Goal: Navigation & Orientation: Find specific page/section

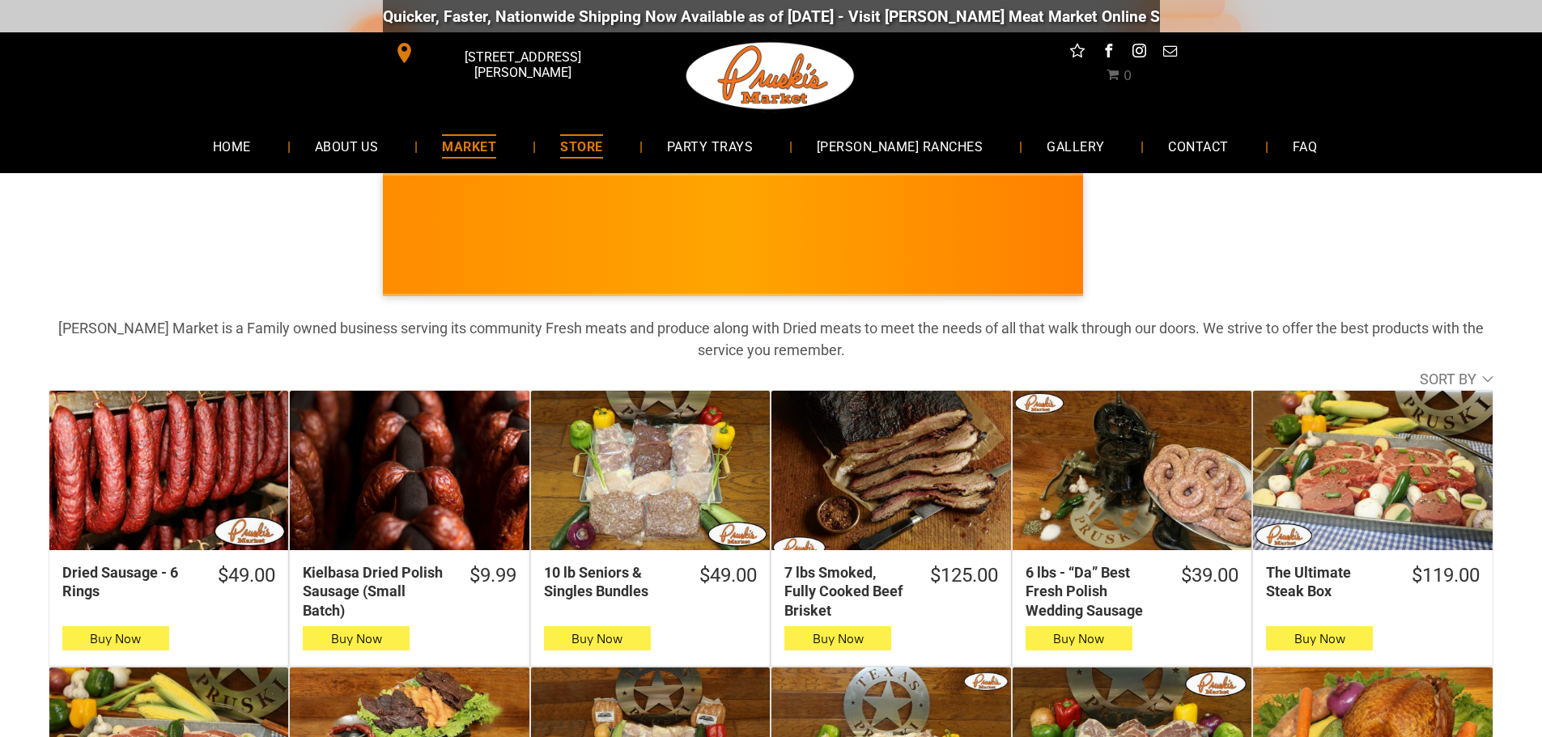
click at [496, 148] on span "MARKET" at bounding box center [469, 145] width 54 height 23
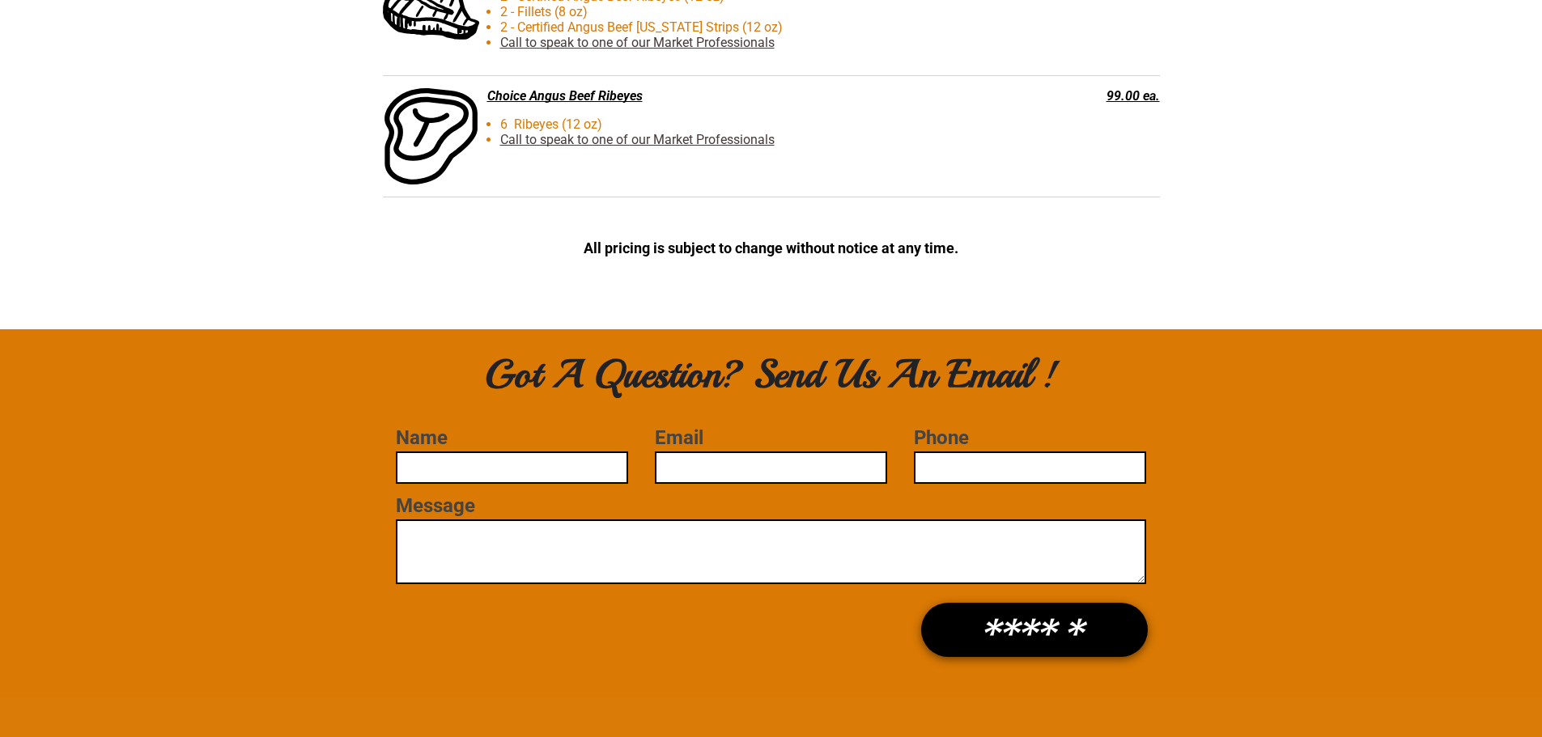
scroll to position [4452, 0]
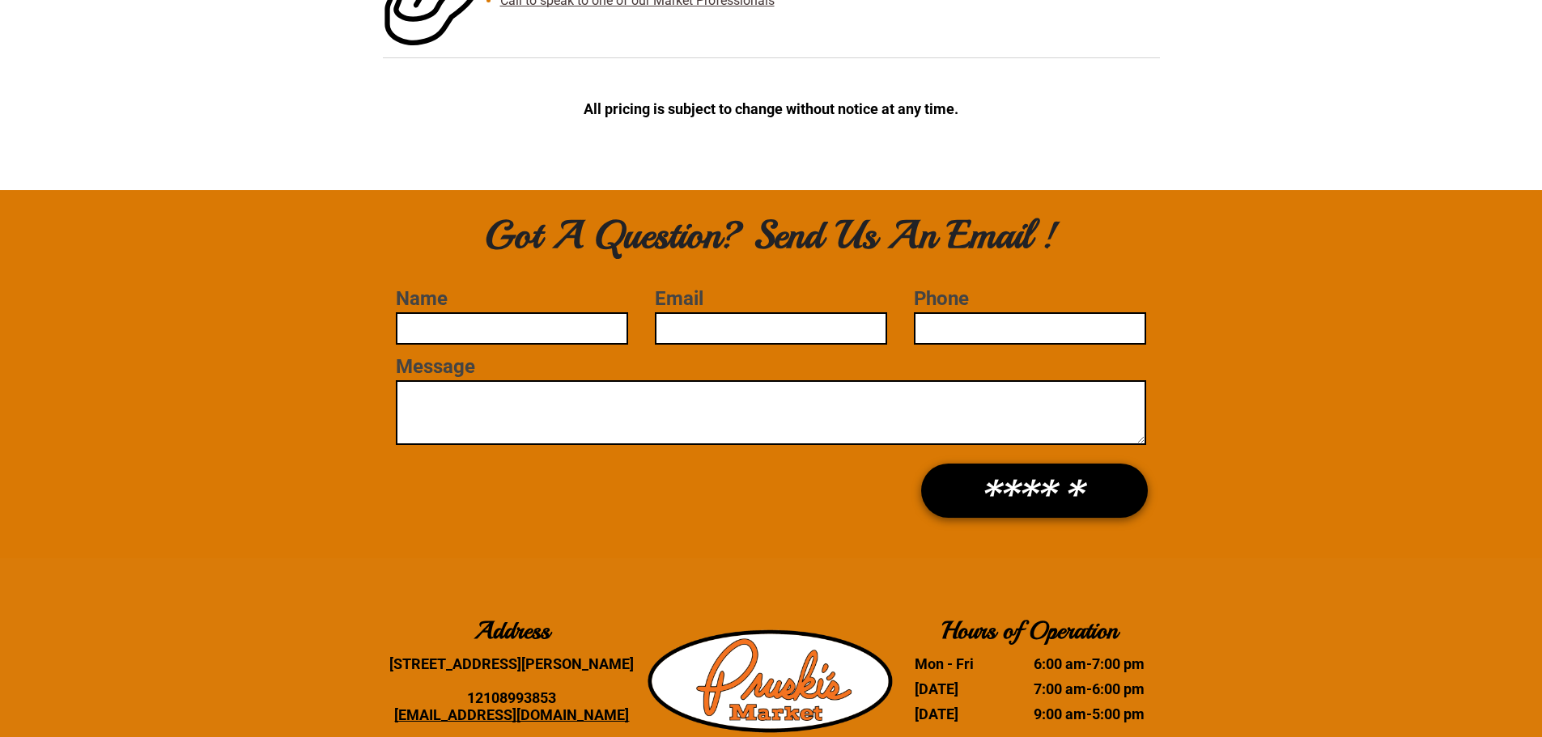
click at [1210, 642] on div "Address 10140 HWY 87 Adkins, TX 78101 12108993853 PruskisMarket@yahoo.com Hours…" at bounding box center [771, 668] width 1542 height 218
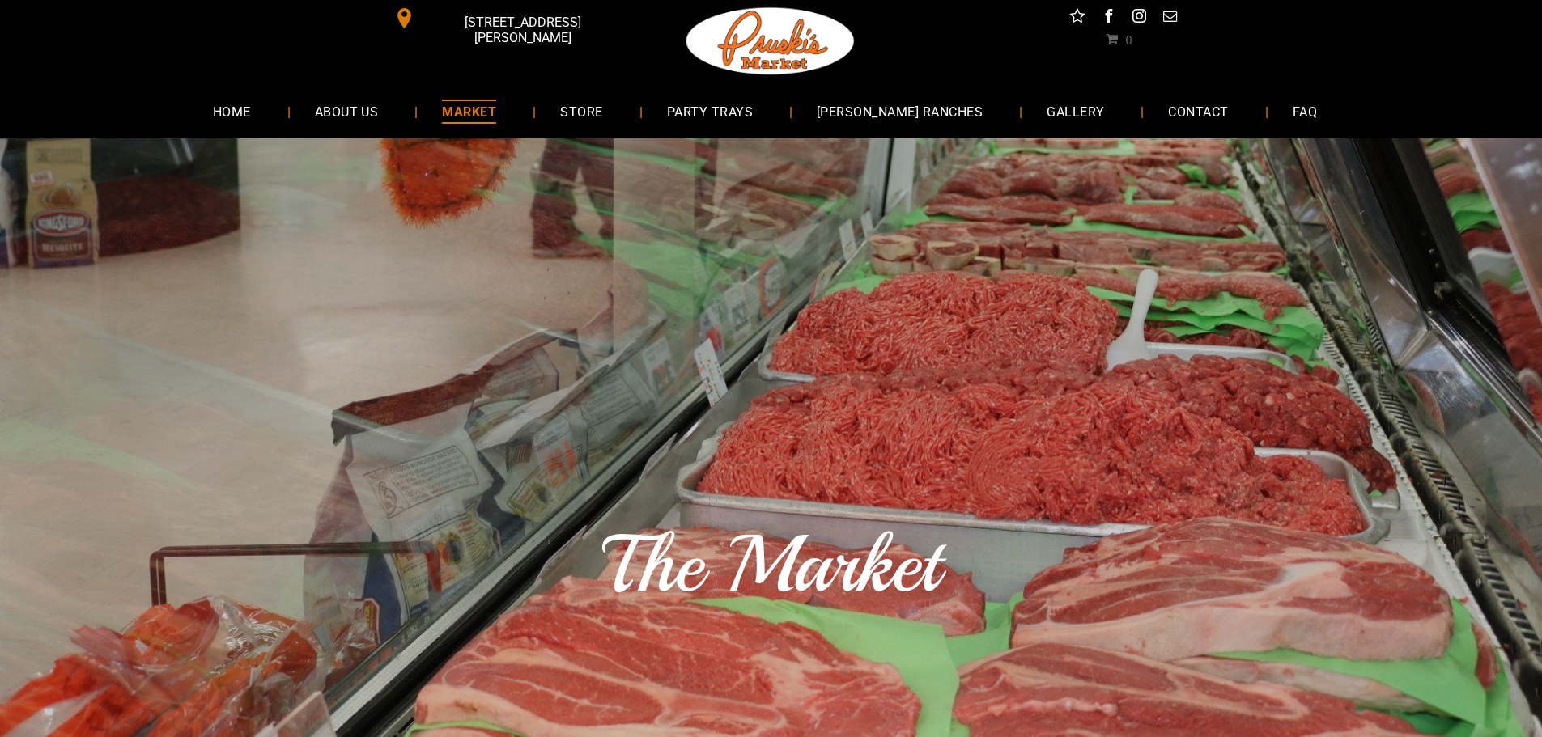
scroll to position [0, 0]
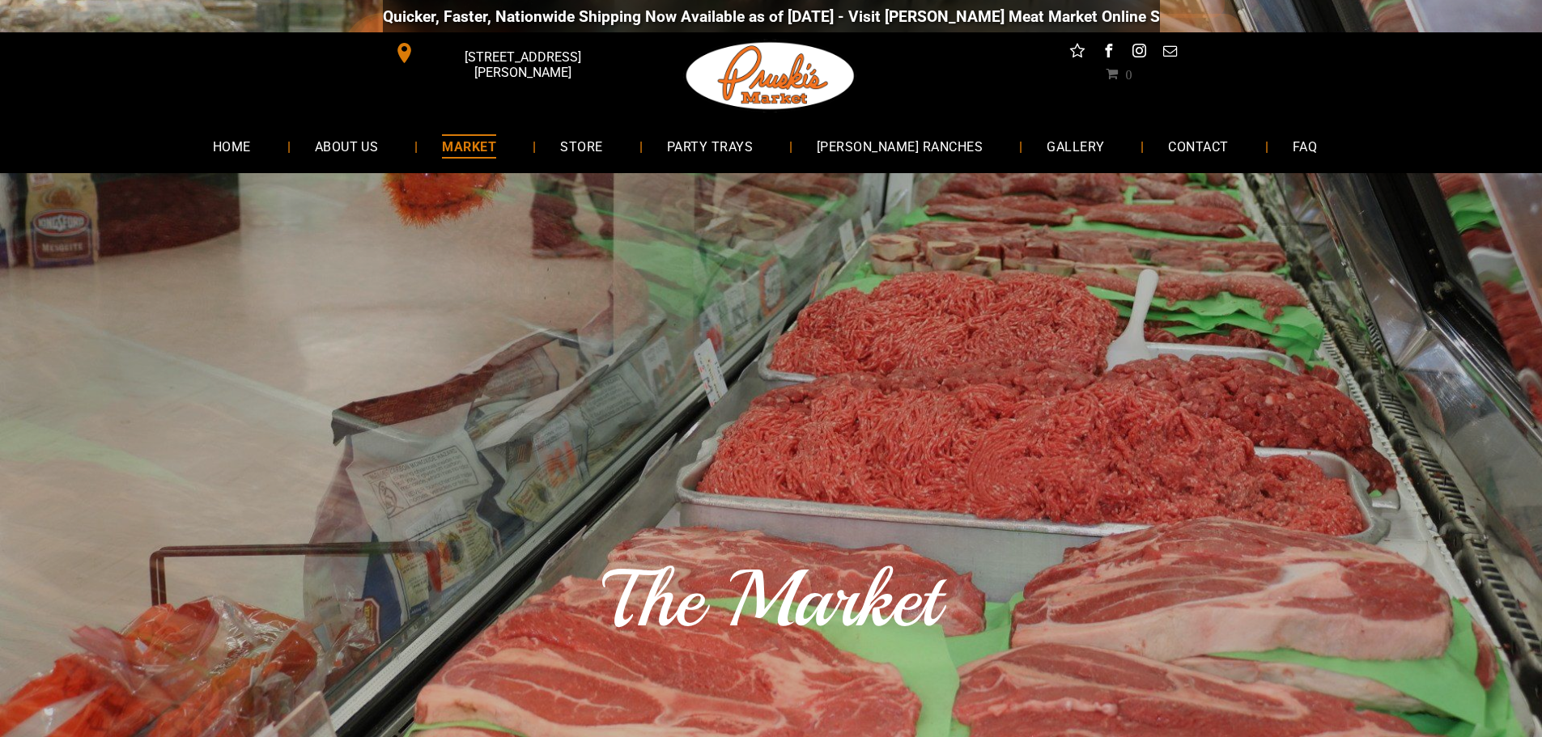
click at [787, 84] on img at bounding box center [770, 75] width 175 height 87
click at [251, 149] on span "HOME" at bounding box center [232, 145] width 38 height 23
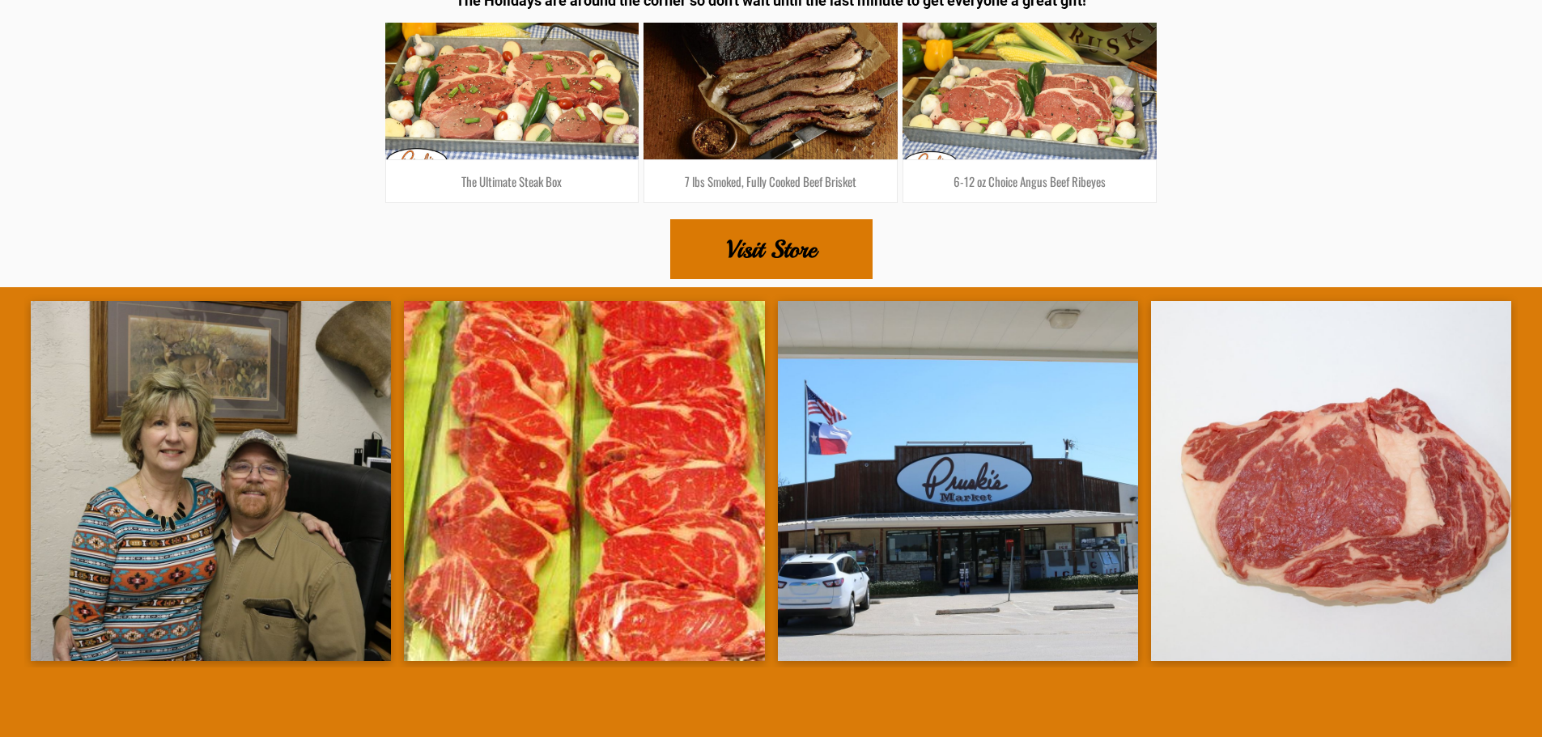
scroll to position [2895, 0]
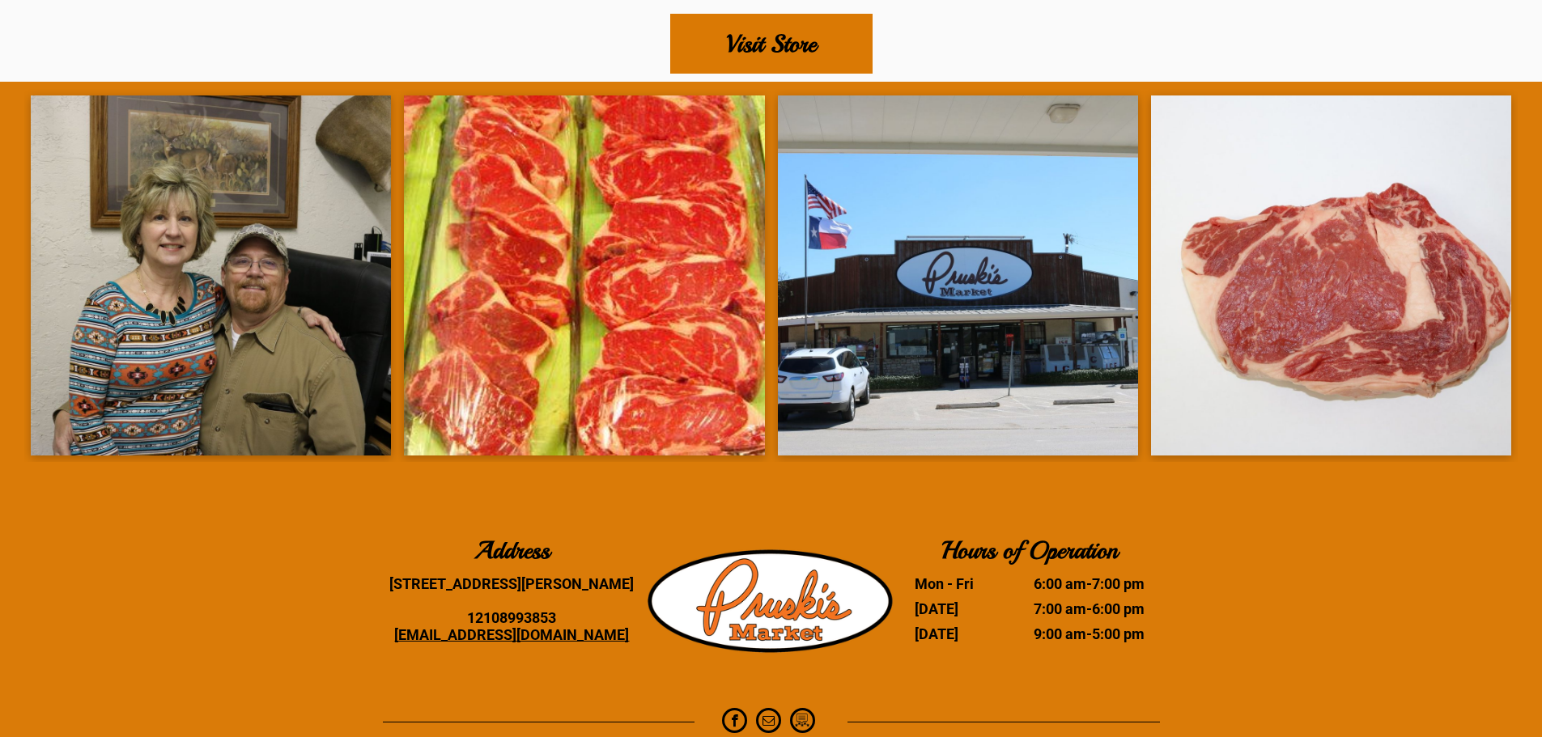
click at [117, 559] on div "Address 10140 HWY 87 Adkins, TX 78101 12108993853 PruskisMarket@yahoo.com Hours…" at bounding box center [771, 587] width 1542 height 218
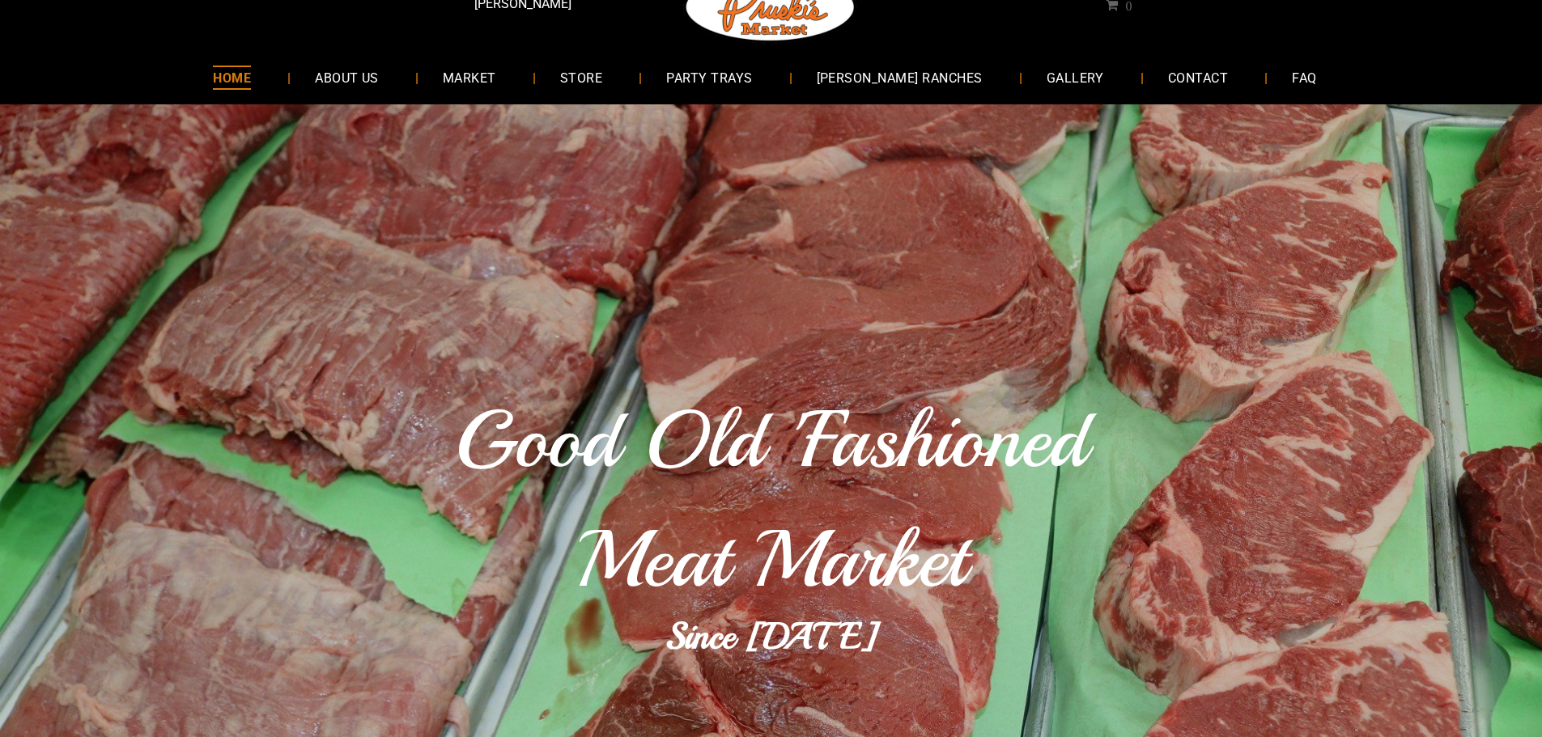
scroll to position [0, 0]
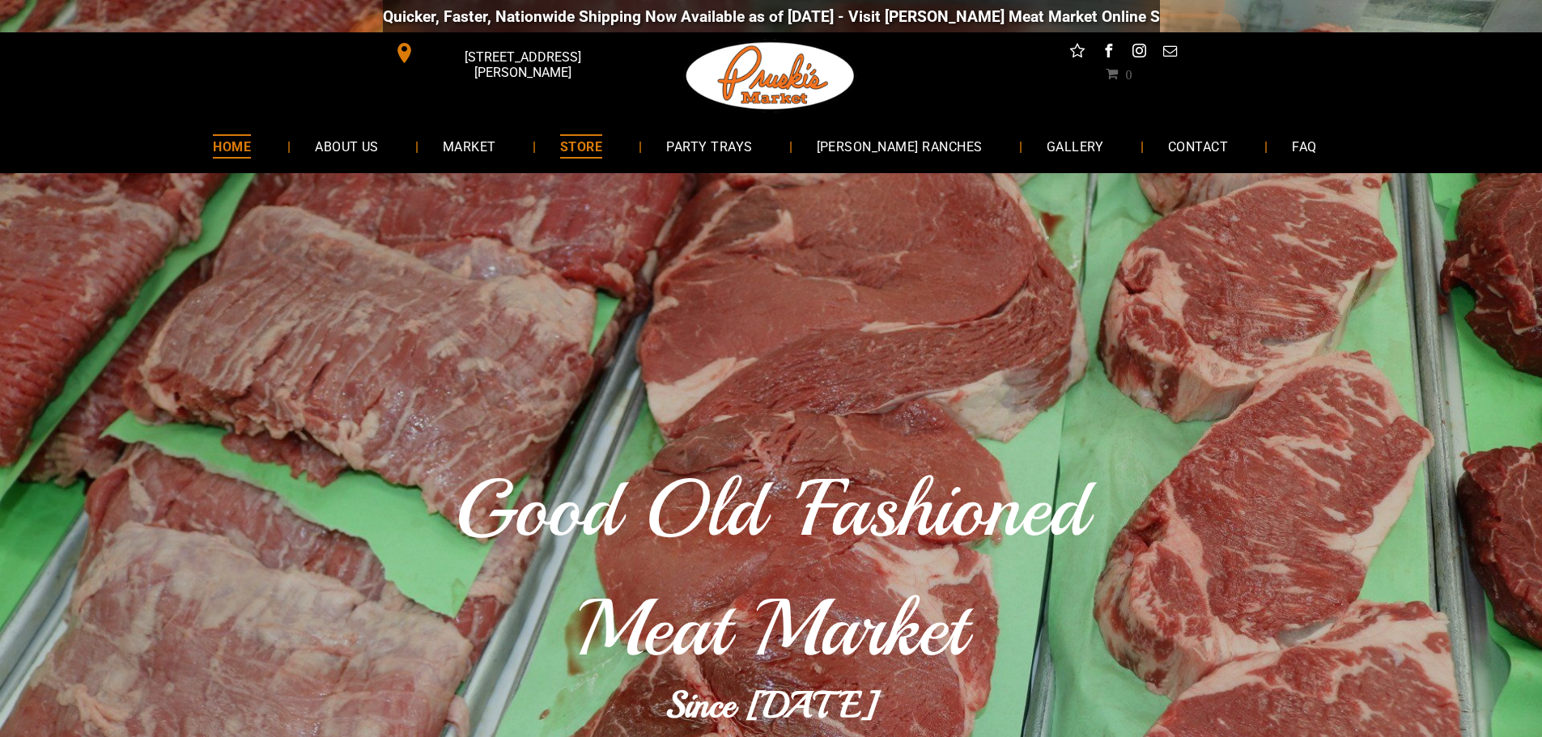
click at [602, 137] on span "STORE" at bounding box center [581, 145] width 42 height 23
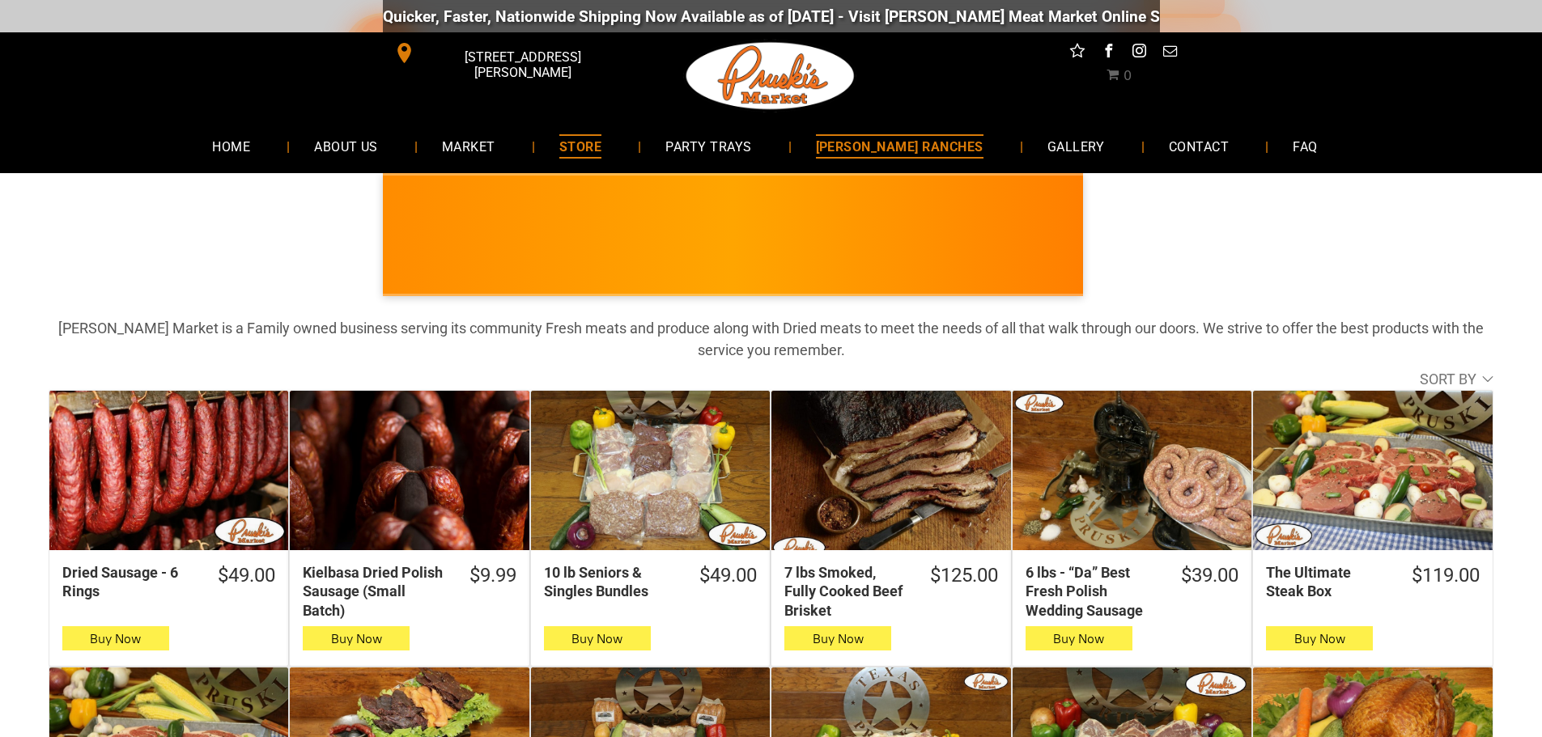
click at [880, 144] on span "[PERSON_NAME] RANCHES" at bounding box center [900, 145] width 168 height 23
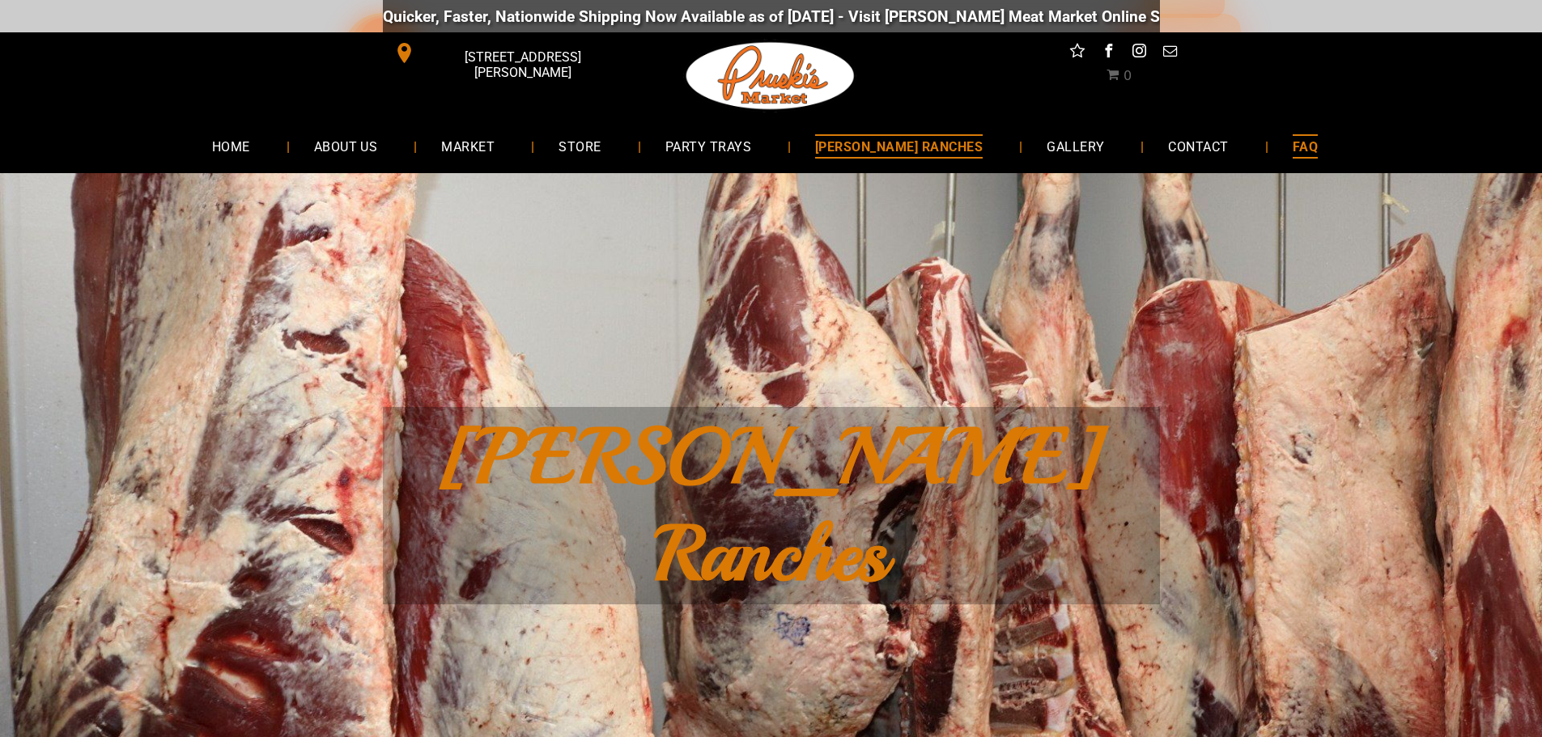
click at [1269, 146] on link "FAQ" at bounding box center [1306, 146] width 74 height 43
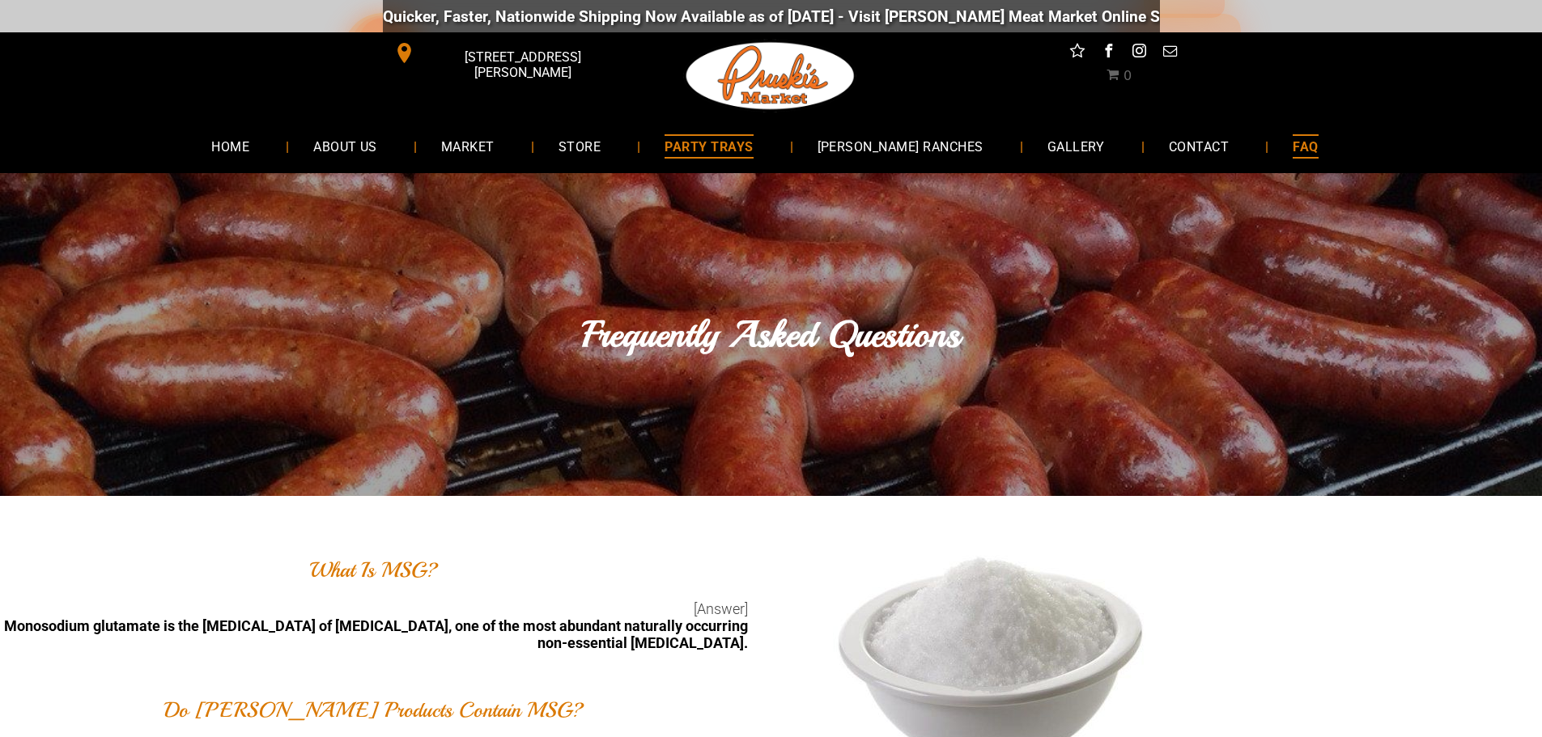
click at [720, 140] on span "PARTY TRAYS" at bounding box center [709, 145] width 88 height 23
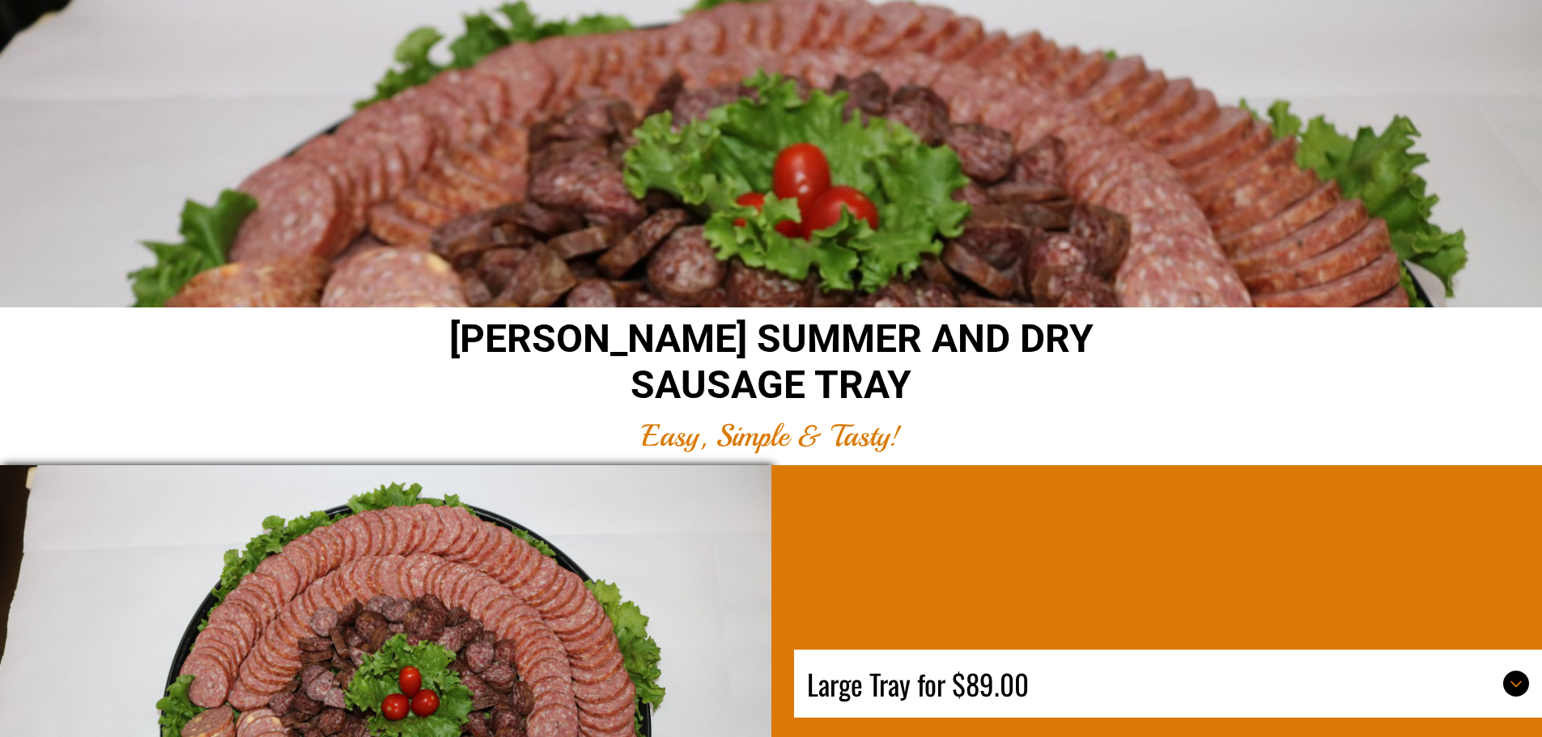
scroll to position [5343, 0]
